Goal: Check status: Check status

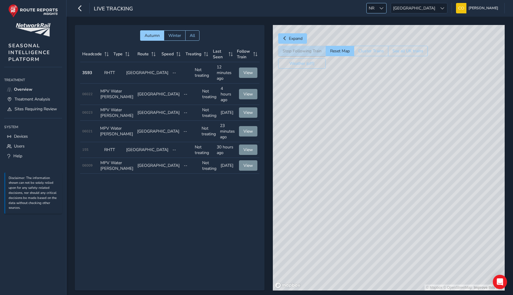
click at [386, 11] on div at bounding box center [382, 8] width 10 height 10
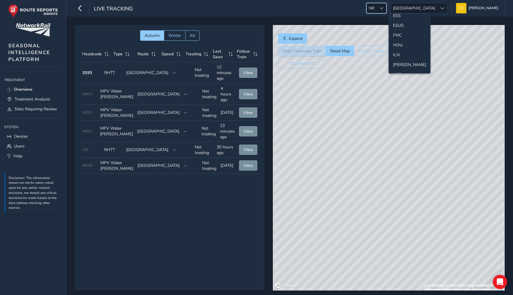
scroll to position [87, 0]
click at [400, 33] on li "ESS" at bounding box center [409, 31] width 41 height 10
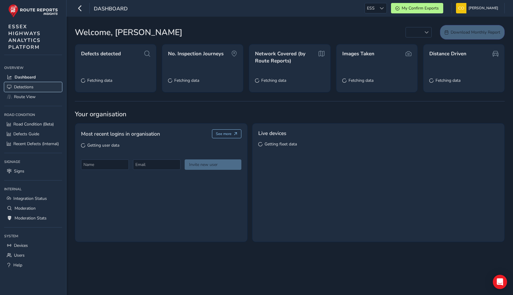
click at [22, 86] on span "Detections" at bounding box center [24, 87] width 20 height 6
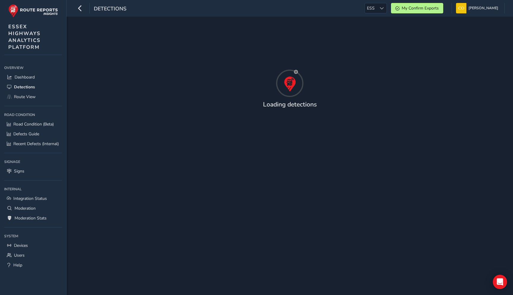
click at [352, 81] on div at bounding box center [290, 83] width 430 height 30
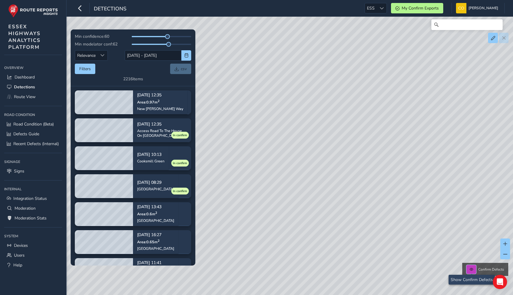
click at [473, 272] on button at bounding box center [472, 269] width 10 height 9
click at [472, 272] on button at bounding box center [472, 269] width 10 height 9
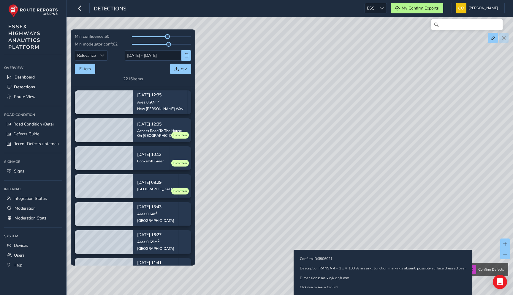
drag, startPoint x: 303, startPoint y: 240, endPoint x: 250, endPoint y: 181, distance: 79.7
click at [250, 181] on div "Confirm Defects Confirm ID: 3906021 Description: RANSA 4 = 1 x 4, 100 % missing…" at bounding box center [256, 147] width 513 height 295
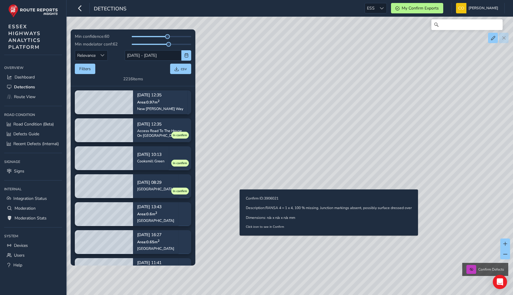
click at [249, 180] on div "Confirm Defects Confirm ID: 3906021 Description: RANSA 4 = 1 x 4, 100 % missing…" at bounding box center [256, 147] width 513 height 295
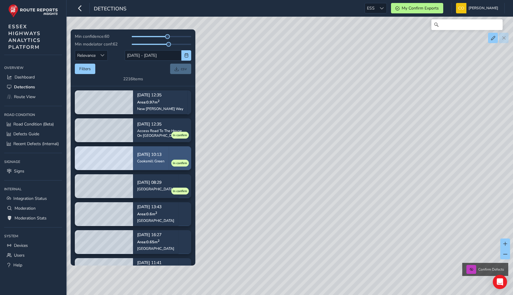
click at [157, 160] on div "Cooksmill Green" at bounding box center [150, 161] width 27 height 5
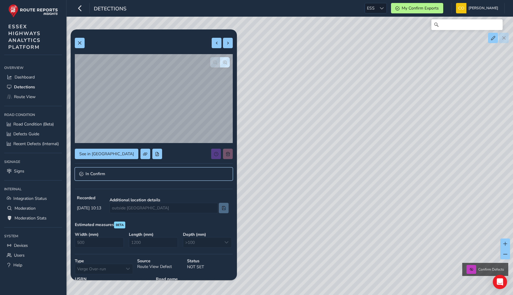
click at [144, 177] on link "In Confirm" at bounding box center [154, 173] width 158 height 13
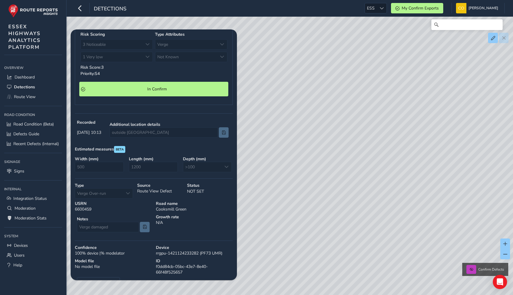
scroll to position [176, 0]
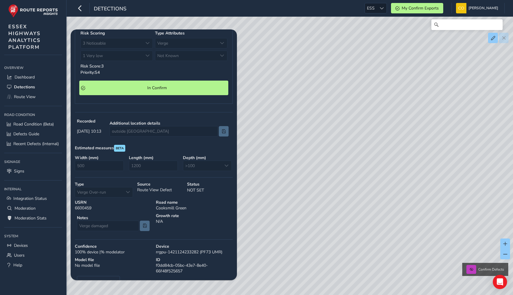
click at [344, 173] on div "Confirm Defects" at bounding box center [256, 147] width 513 height 295
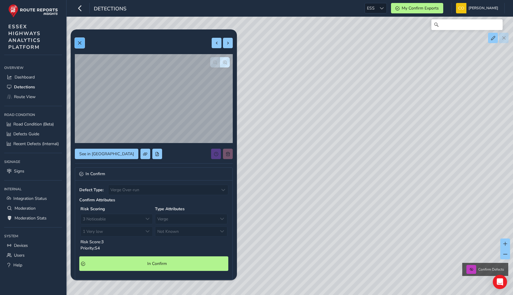
click at [79, 44] on span at bounding box center [80, 43] width 4 height 4
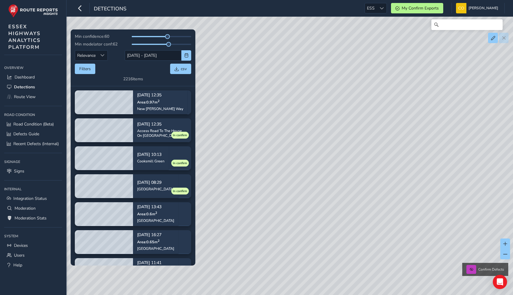
click at [341, 145] on div "Confirm Defects" at bounding box center [256, 147] width 513 height 295
click at [345, 144] on div "Confirm Defects" at bounding box center [256, 147] width 513 height 295
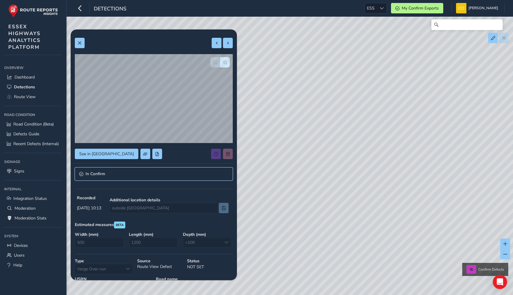
click at [164, 177] on link "In Confirm" at bounding box center [154, 173] width 158 height 13
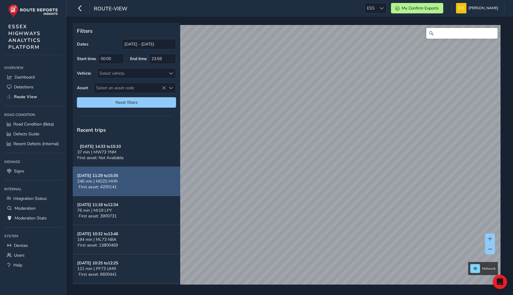
scroll to position [9, 0]
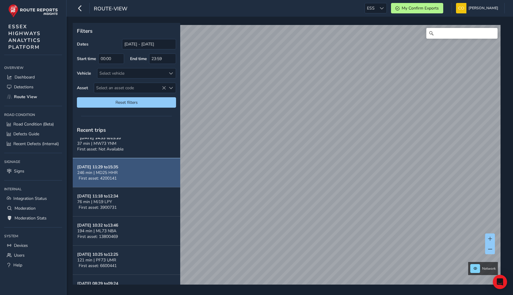
click at [141, 171] on button "[DATE] 11:29 to 15:35 246 min | MD25 HHR First asset: 4200141" at bounding box center [127, 172] width 108 height 29
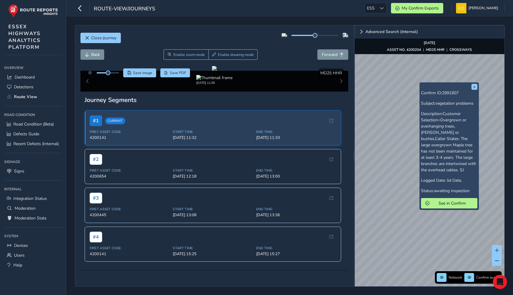
click at [420, 83] on div "x Confirm ID: 2991607 Subject: vegetation problems Description: Customer Select…" at bounding box center [449, 145] width 59 height 127
